Goal: Check status: Check status

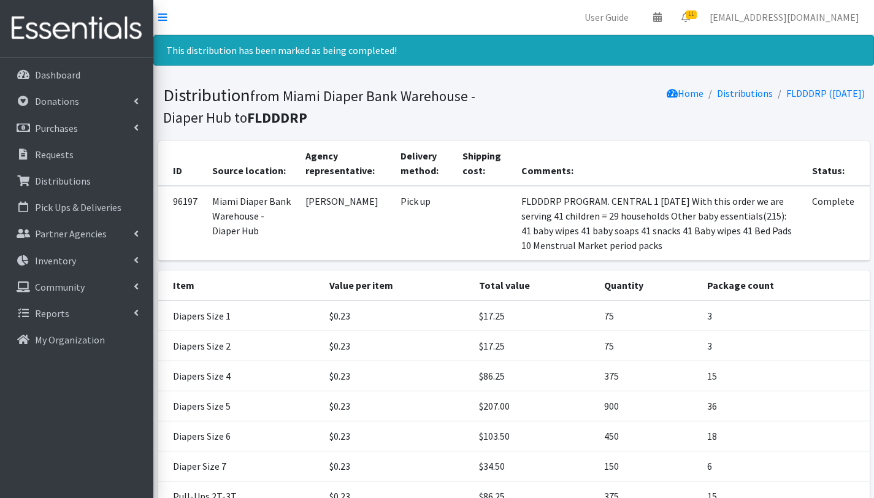
scroll to position [228, 0]
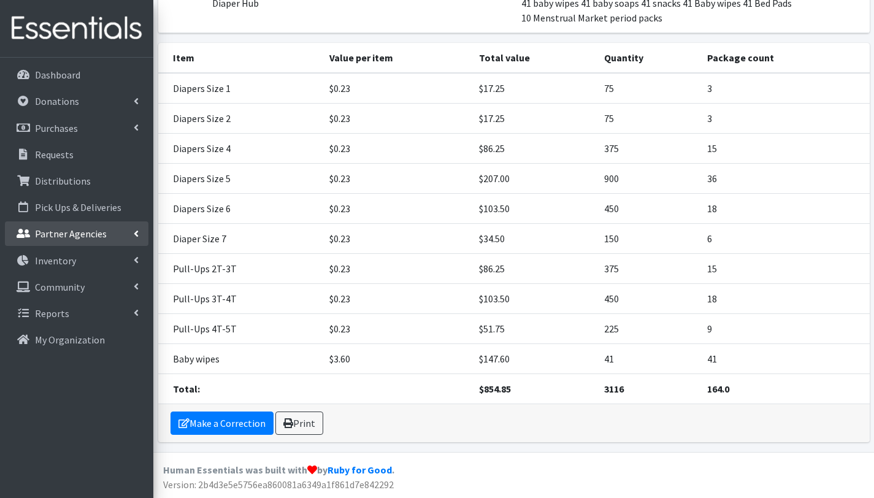
click at [73, 236] on p "Partner Agencies" at bounding box center [71, 234] width 72 height 12
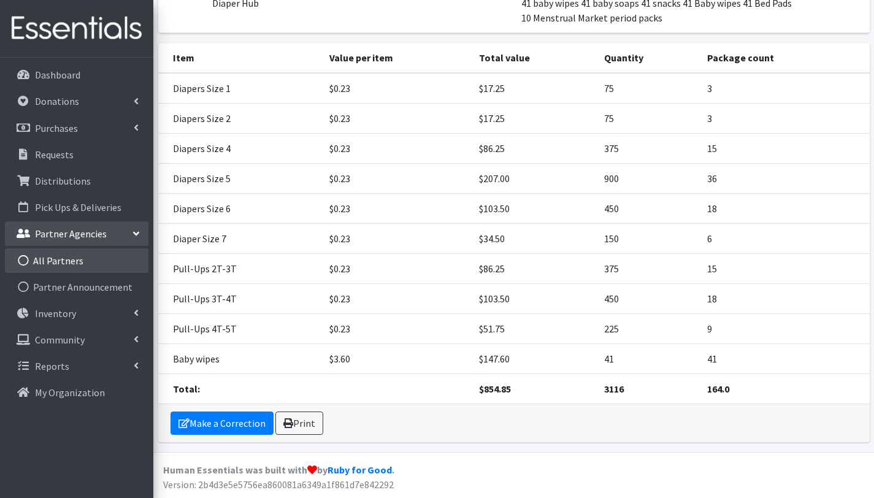
click at [68, 258] on link "All Partners" at bounding box center [77, 260] width 144 height 25
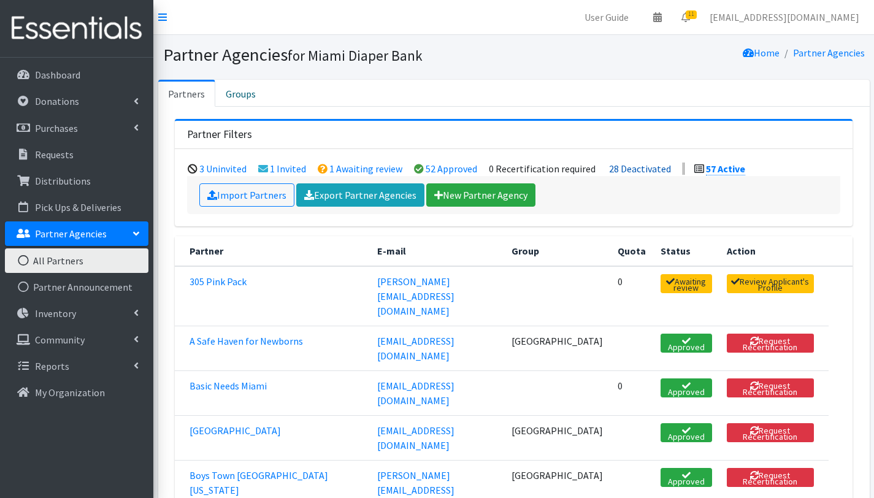
click at [636, 166] on link "28 Deactivated" at bounding box center [640, 169] width 62 height 12
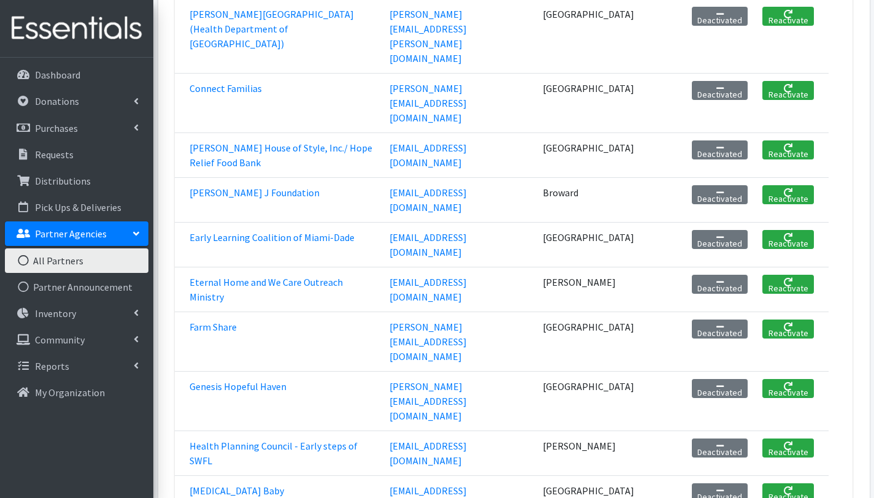
scroll to position [608, 0]
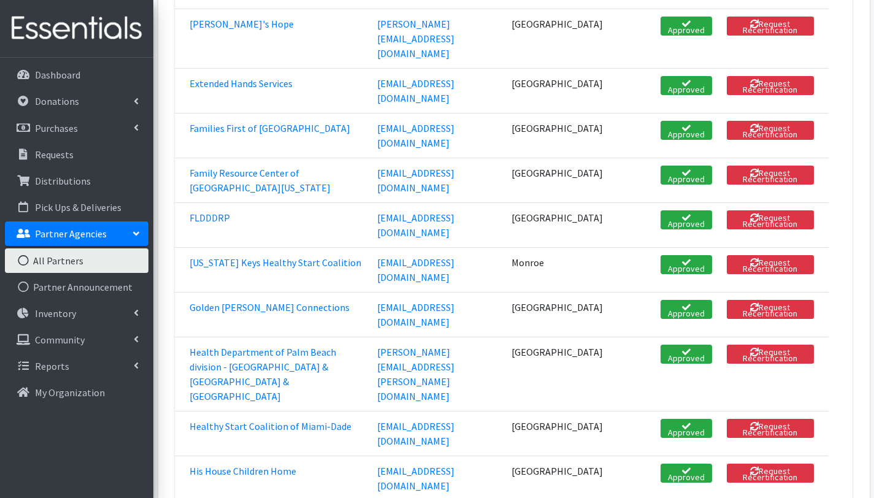
scroll to position [1092, 0]
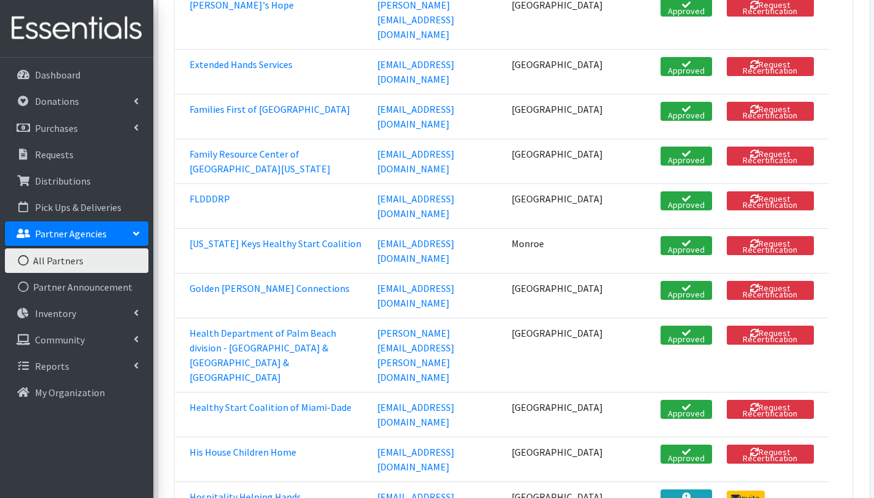
drag, startPoint x: 369, startPoint y: 350, endPoint x: 467, endPoint y: 353, distance: 98.2
copy tr "Programs kittylee1@gmail.com"
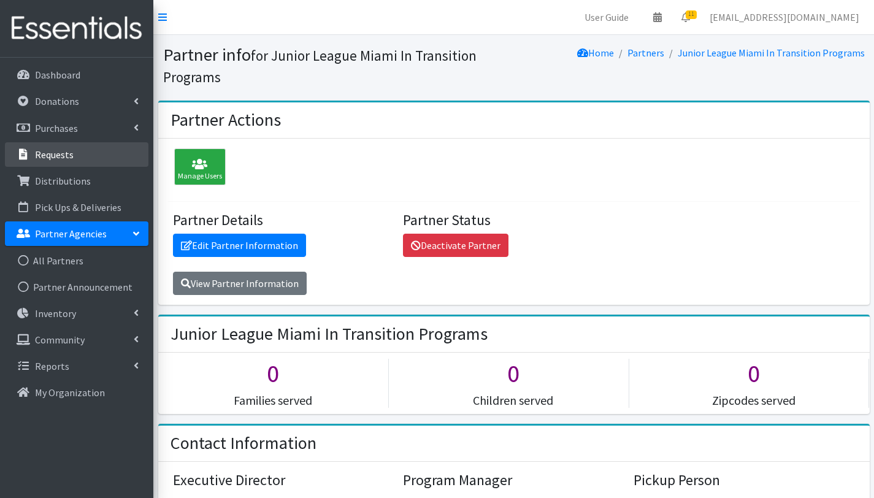
click at [57, 151] on p "Requests" at bounding box center [54, 154] width 39 height 12
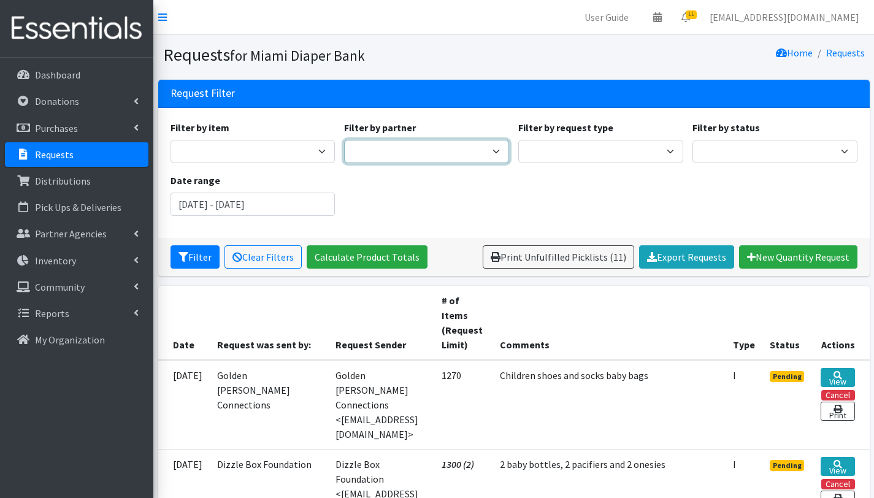
click at [366, 153] on select "305 Pink Pack A Safe Haven for Newborns Basic Needs [GEOGRAPHIC_DATA] Belafonte…" at bounding box center [426, 151] width 165 height 23
select select "2800"
click at [344, 140] on select "305 Pink Pack A Safe Haven for Newborns Basic Needs [GEOGRAPHIC_DATA] Belafonte…" at bounding box center [426, 151] width 165 height 23
click at [240, 200] on input "[DATE] - [DATE]" at bounding box center [253, 204] width 165 height 23
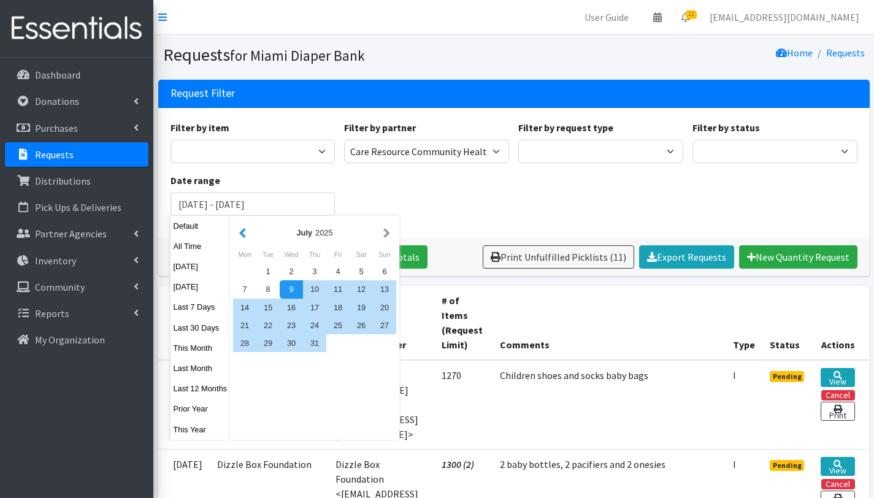
click at [244, 232] on button "button" at bounding box center [242, 232] width 13 height 15
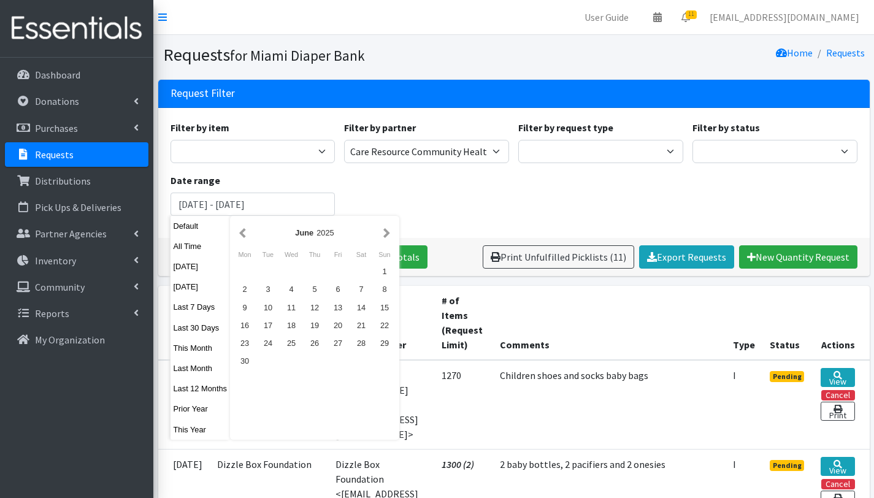
click at [244, 232] on button "button" at bounding box center [242, 232] width 13 height 15
click at [294, 274] on div "1" at bounding box center [291, 272] width 23 height 18
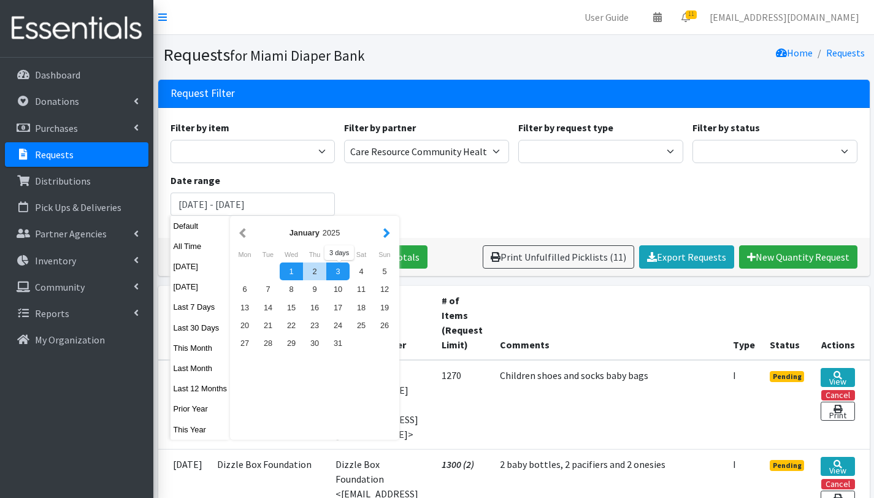
click at [386, 234] on button "button" at bounding box center [386, 232] width 13 height 15
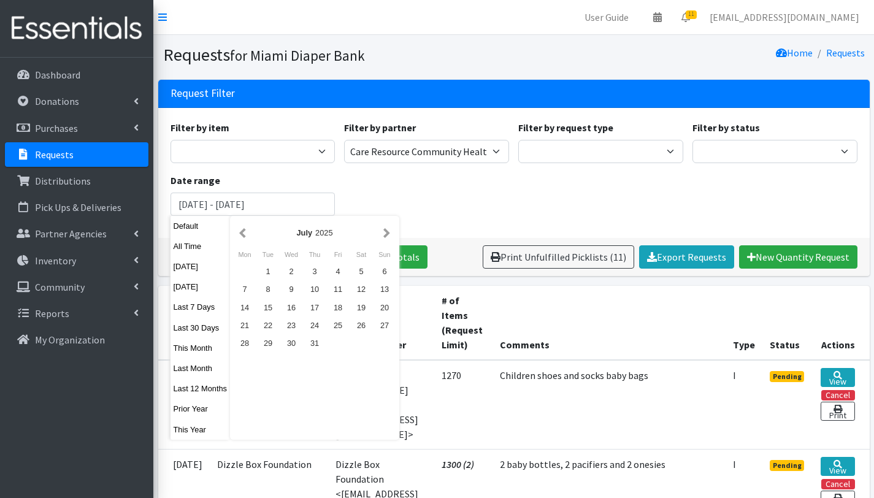
click at [386, 234] on button "button" at bounding box center [386, 232] width 13 height 15
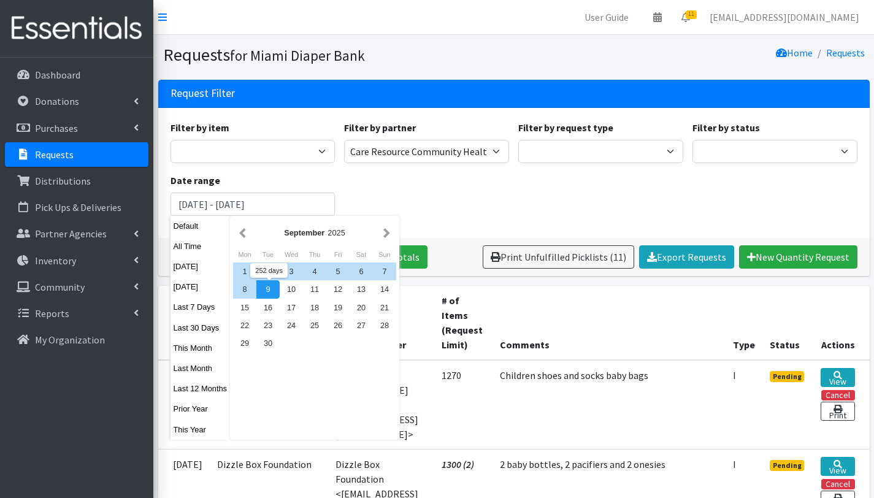
click at [264, 290] on div "9" at bounding box center [267, 289] width 23 height 18
type input "[DATE] - [DATE]"
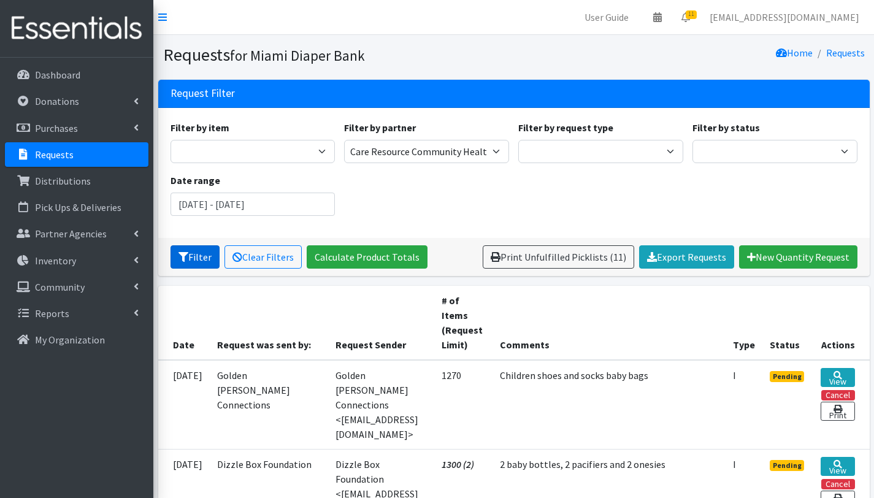
click at [199, 258] on button "Filter" at bounding box center [195, 256] width 49 height 23
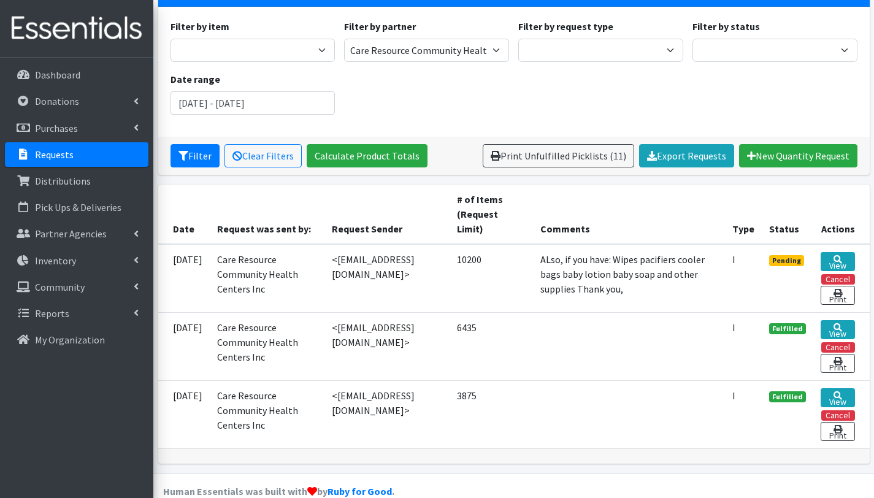
scroll to position [122, 0]
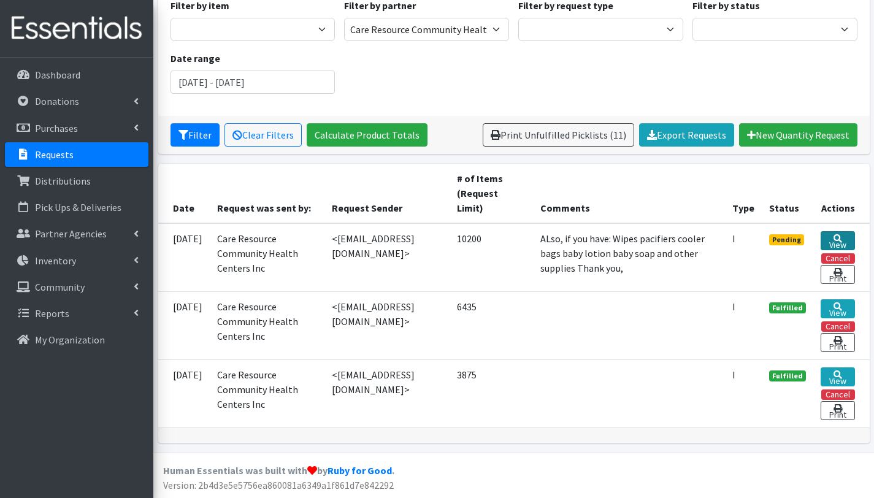
click at [843, 237] on link "View" at bounding box center [838, 240] width 34 height 19
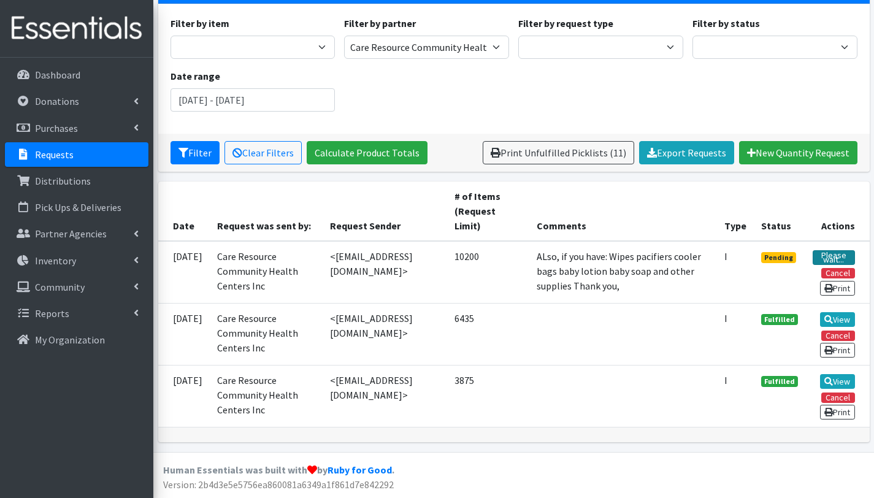
scroll to position [102, 0]
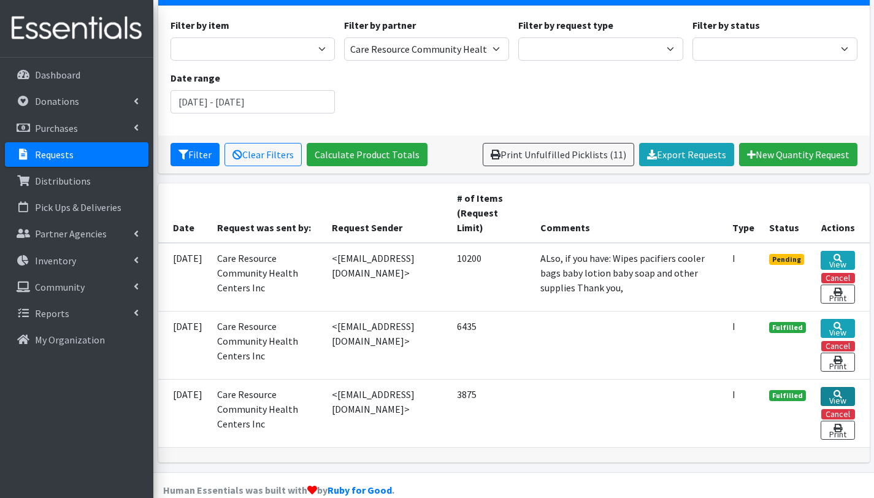
click at [841, 396] on link "View" at bounding box center [838, 396] width 34 height 19
drag, startPoint x: 352, startPoint y: 328, endPoint x: 413, endPoint y: 323, distance: 61.5
click at [413, 323] on td "<[EMAIL_ADDRESS][DOMAIN_NAME]>" at bounding box center [386, 345] width 125 height 68
drag, startPoint x: 448, startPoint y: 328, endPoint x: 351, endPoint y: 324, distance: 97.0
click at [351, 324] on td "<[EMAIL_ADDRESS][DOMAIN_NAME]>" at bounding box center [386, 345] width 125 height 68
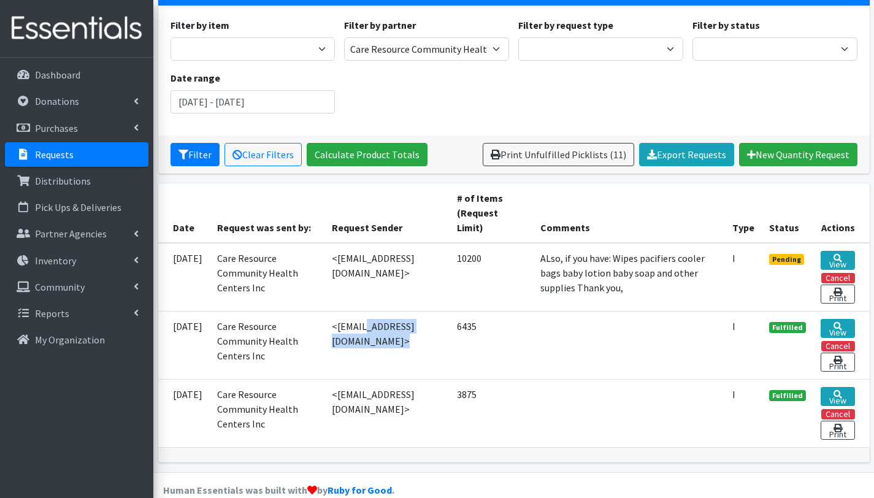
copy td "ctello@careresource.org"
